Goal: Information Seeking & Learning: Learn about a topic

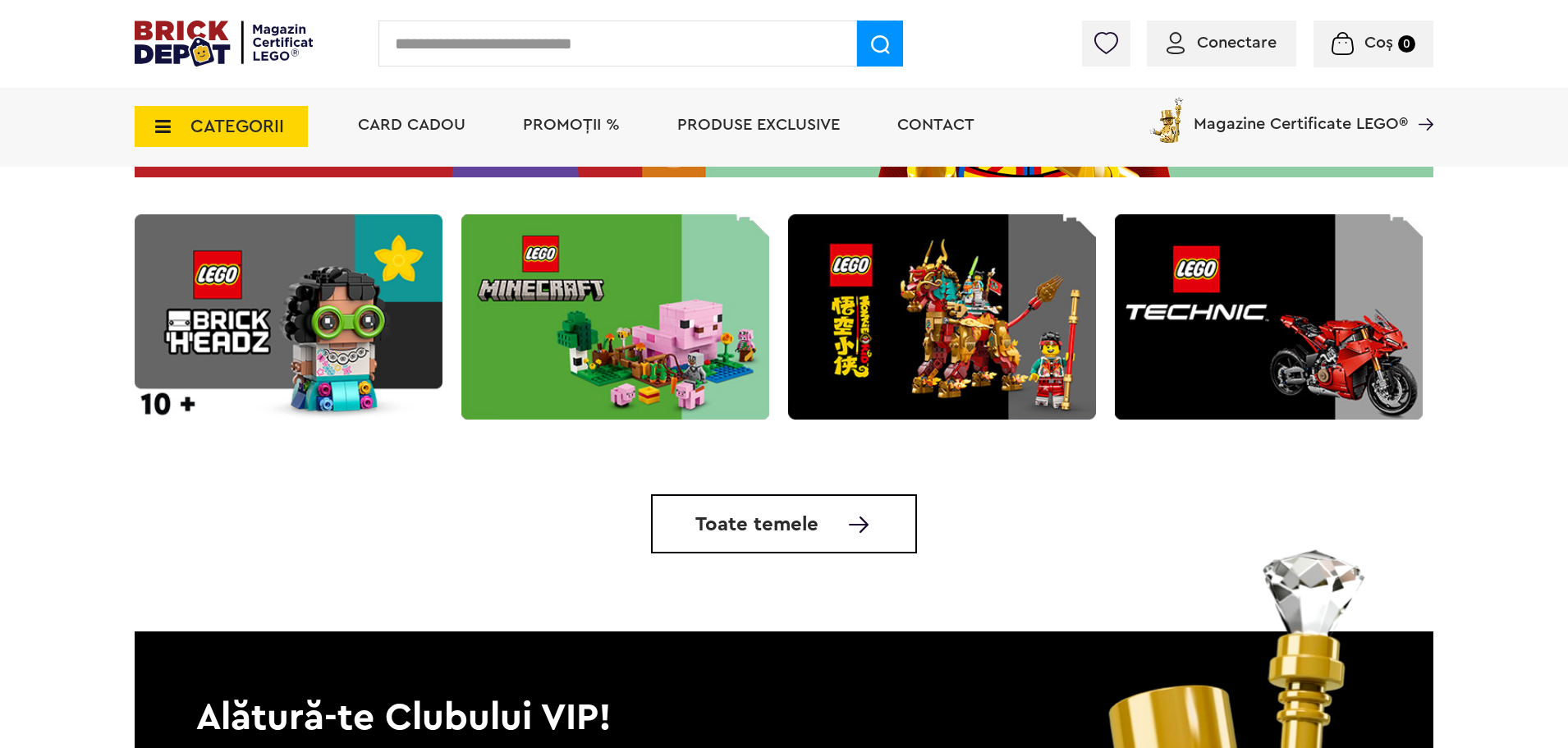
scroll to position [4824, 0]
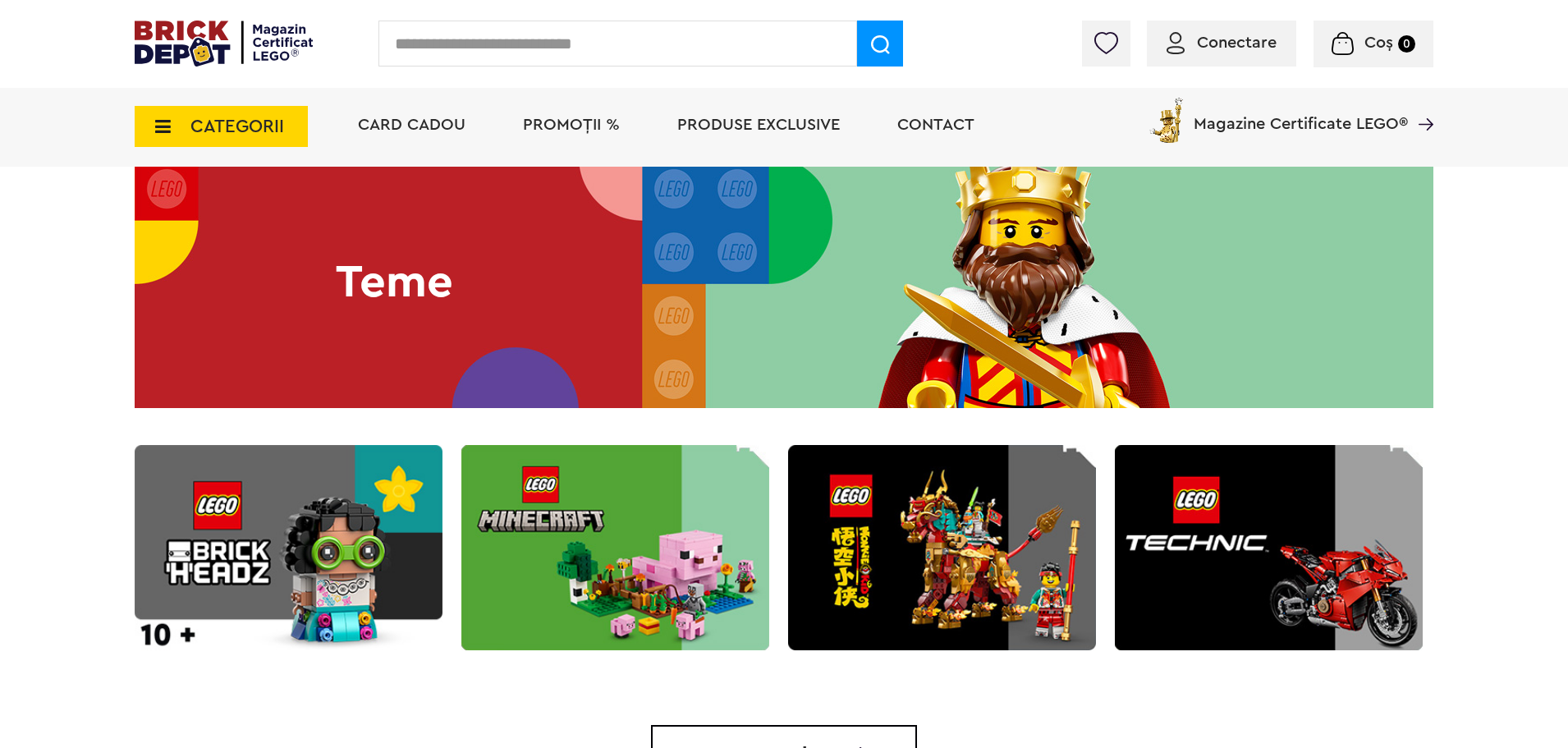
click at [448, 46] on input "text" at bounding box center [618, 43] width 479 height 46
type input "*******"
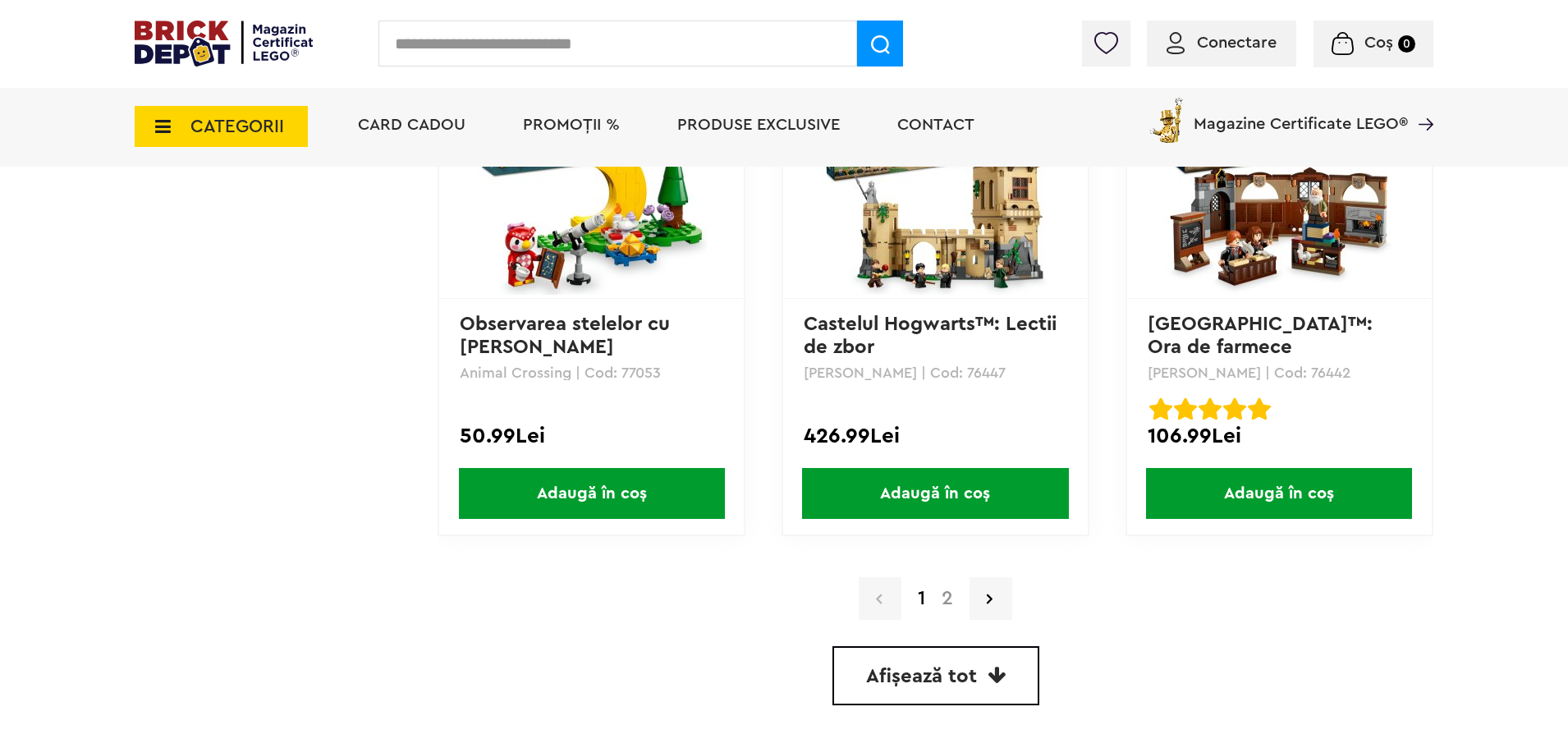
scroll to position [4434, 0]
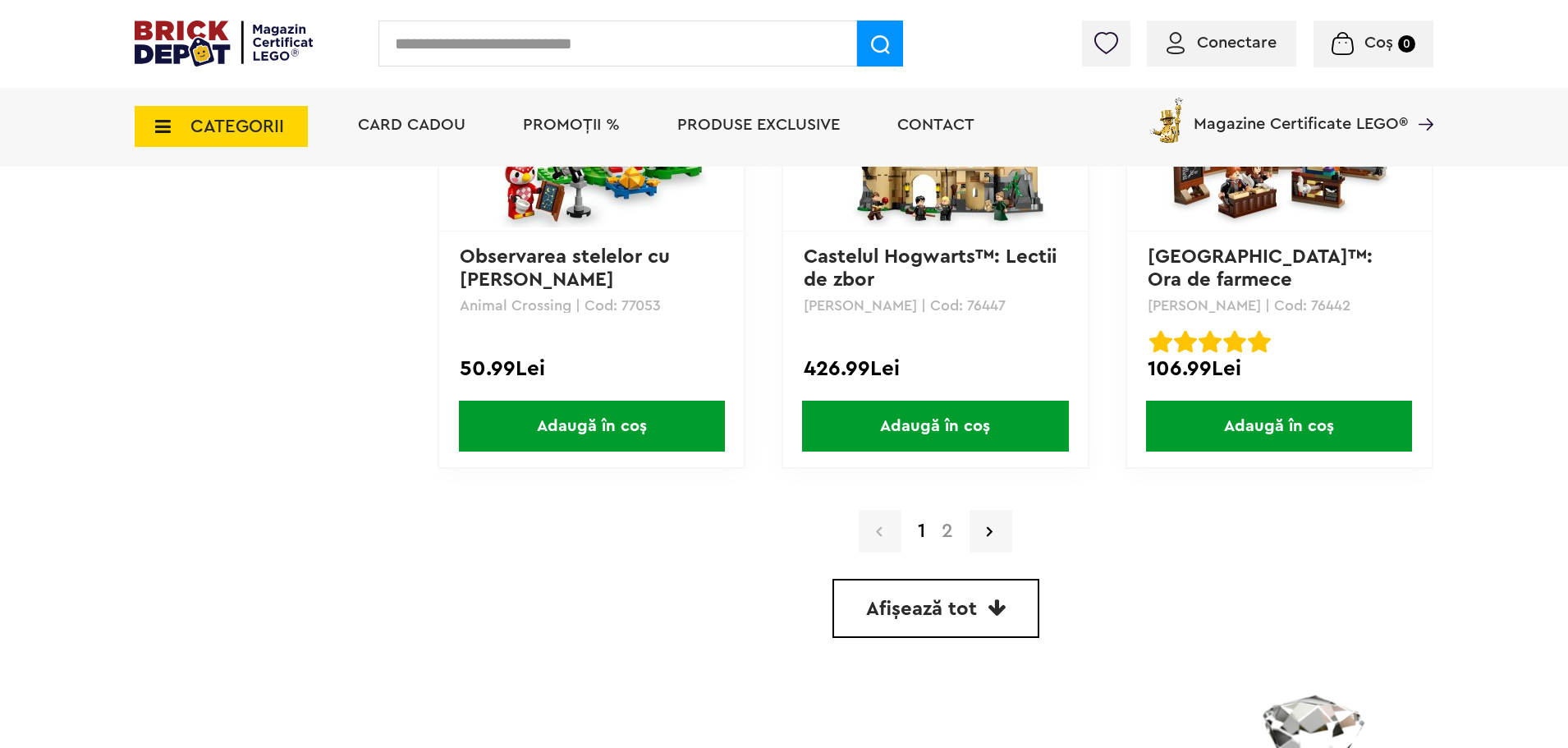
click at [940, 535] on link "2" at bounding box center [947, 531] width 28 height 20
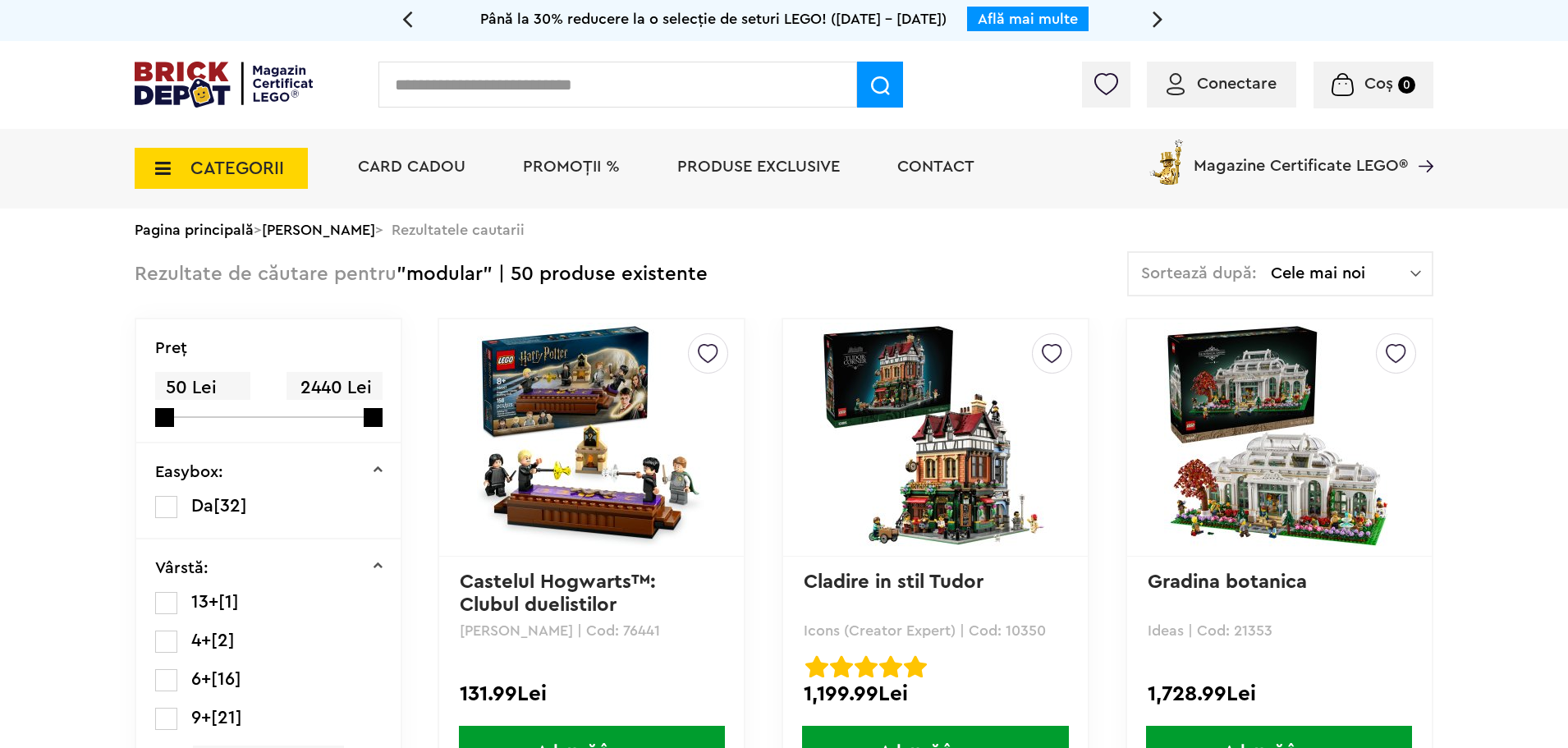
click at [919, 458] on img at bounding box center [935, 437] width 229 height 229
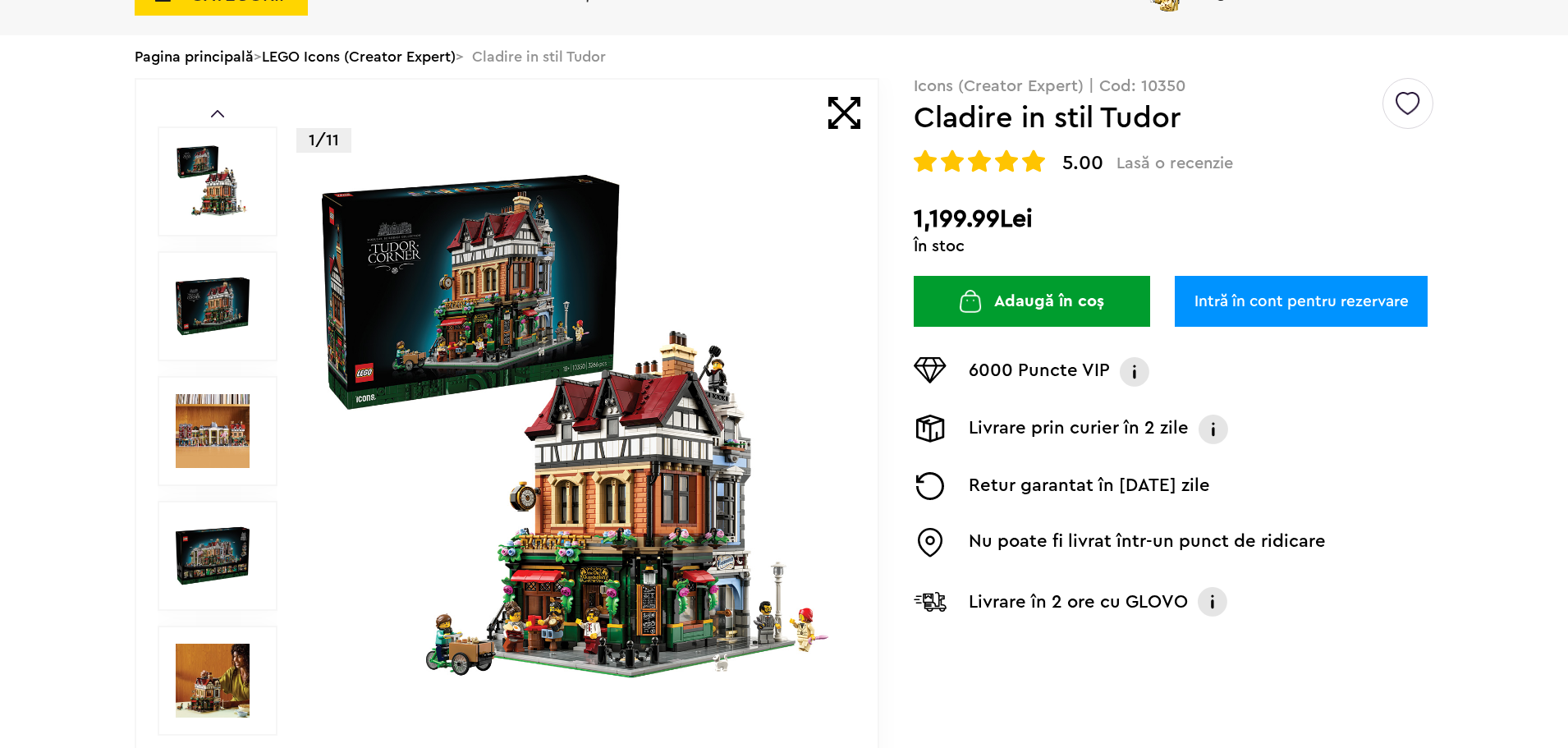
scroll to position [329, 0]
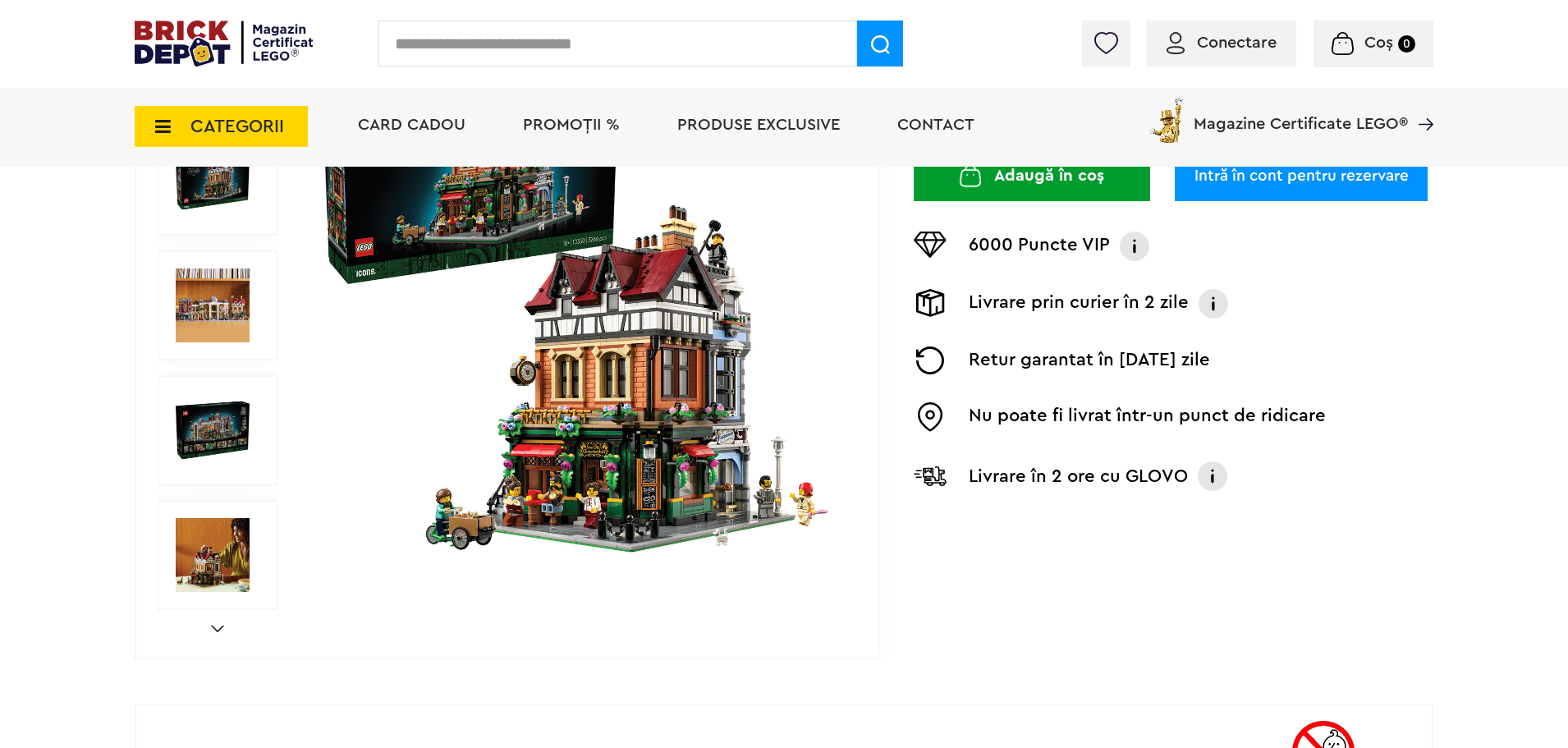
click at [654, 458] on img at bounding box center [578, 305] width 529 height 529
